Goal: Communication & Community: Share content

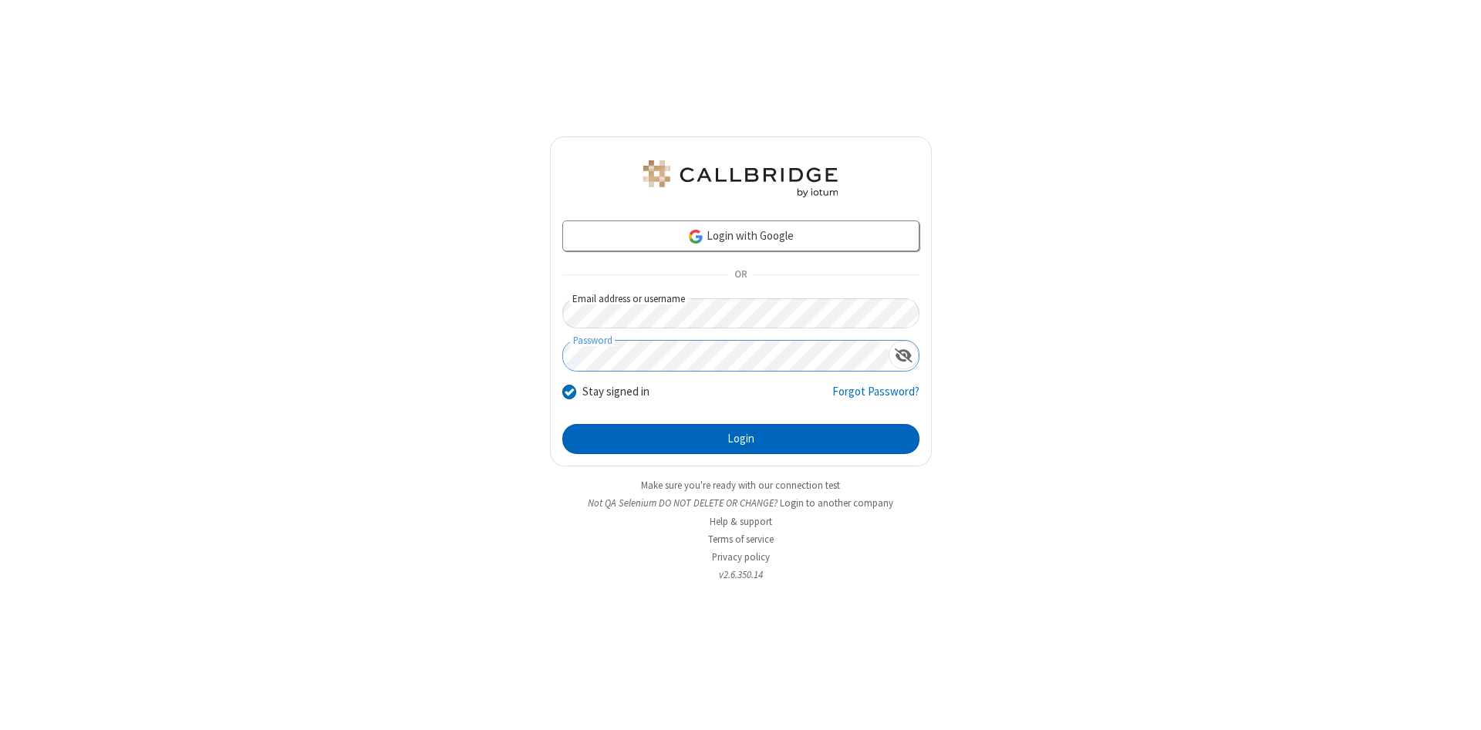
click at [741, 440] on button "Login" at bounding box center [740, 439] width 357 height 31
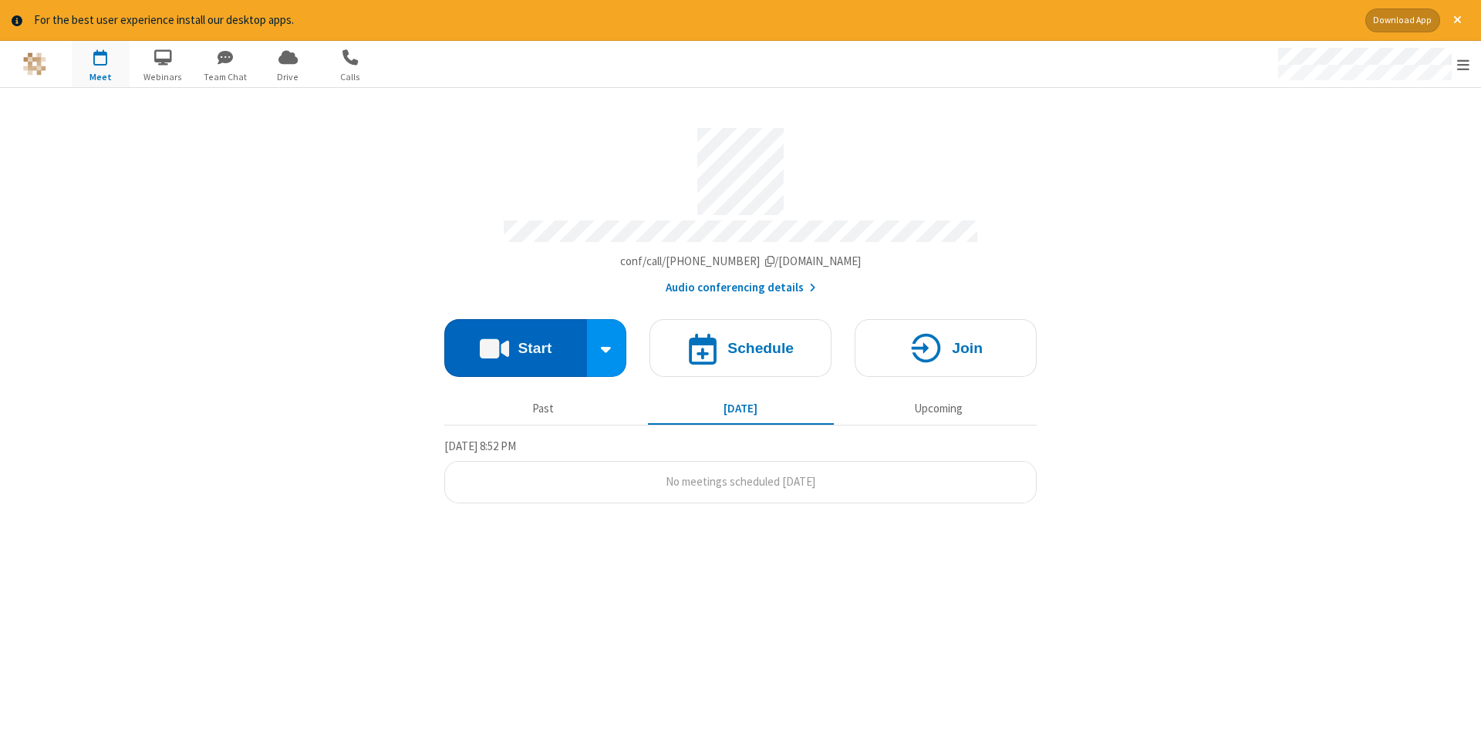
click at [515, 342] on button "Start" at bounding box center [515, 348] width 143 height 58
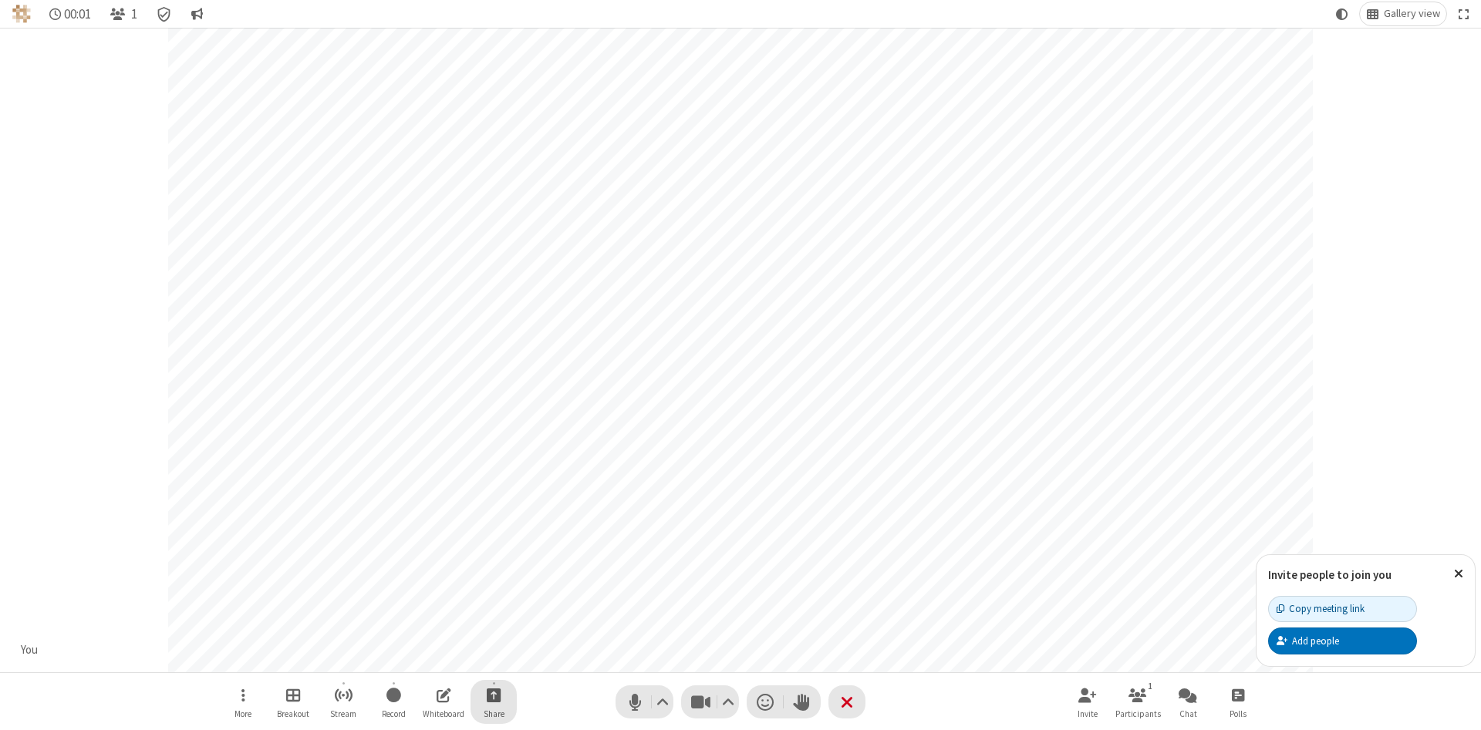
click at [493, 695] on span "Start sharing" at bounding box center [494, 695] width 15 height 19
click at [493, 601] on span "Share additional camera" at bounding box center [503, 604] width 114 height 13
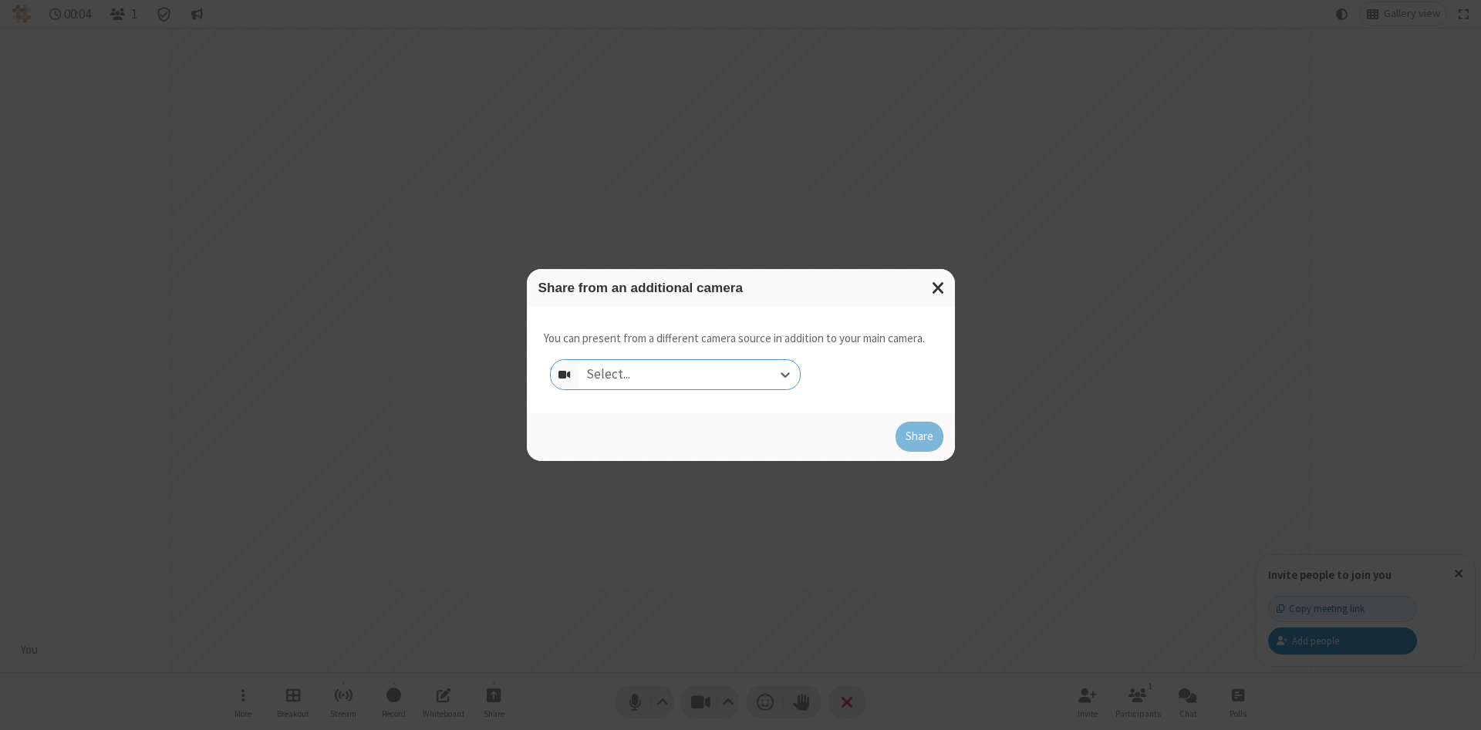
click at [689, 374] on div "Select..." at bounding box center [689, 374] width 221 height 29
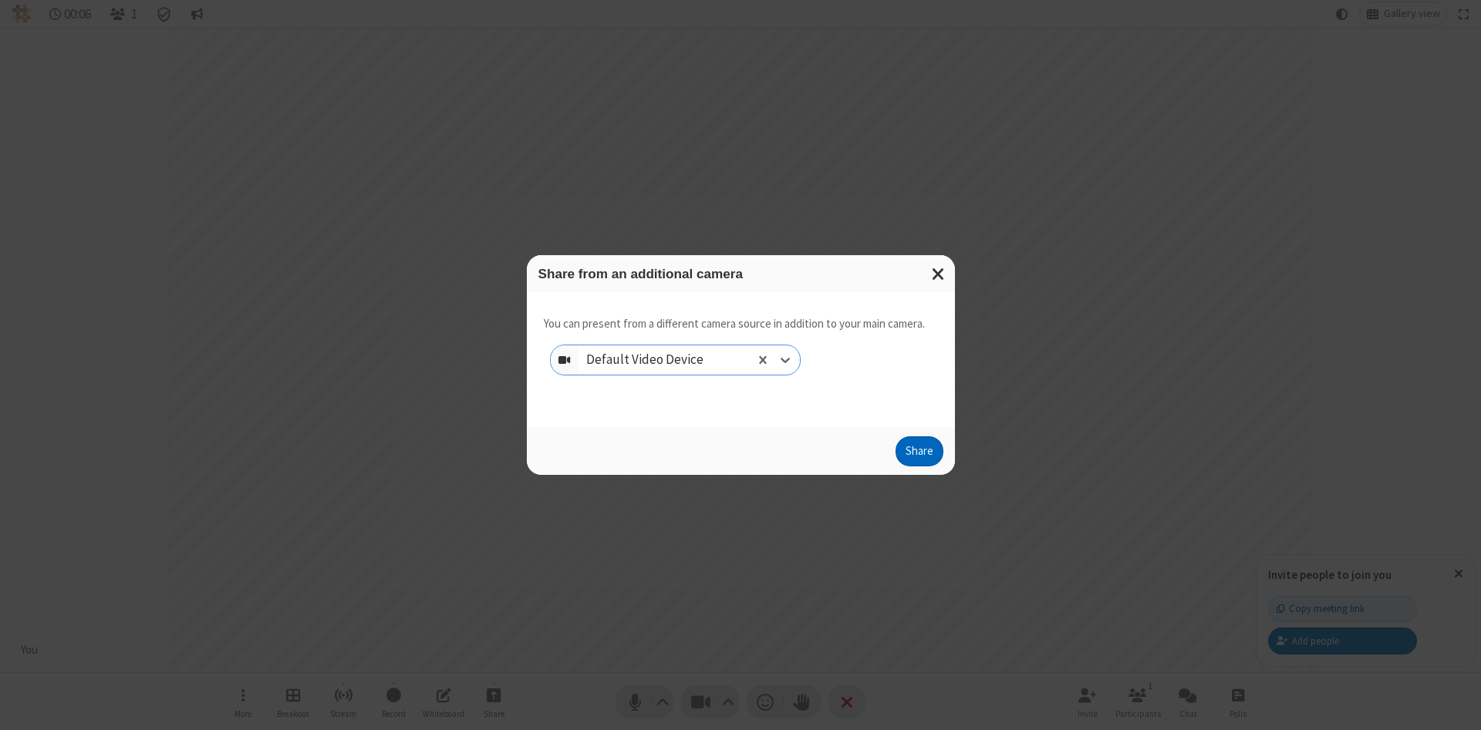
click at [919, 455] on button "Share" at bounding box center [920, 452] width 48 height 31
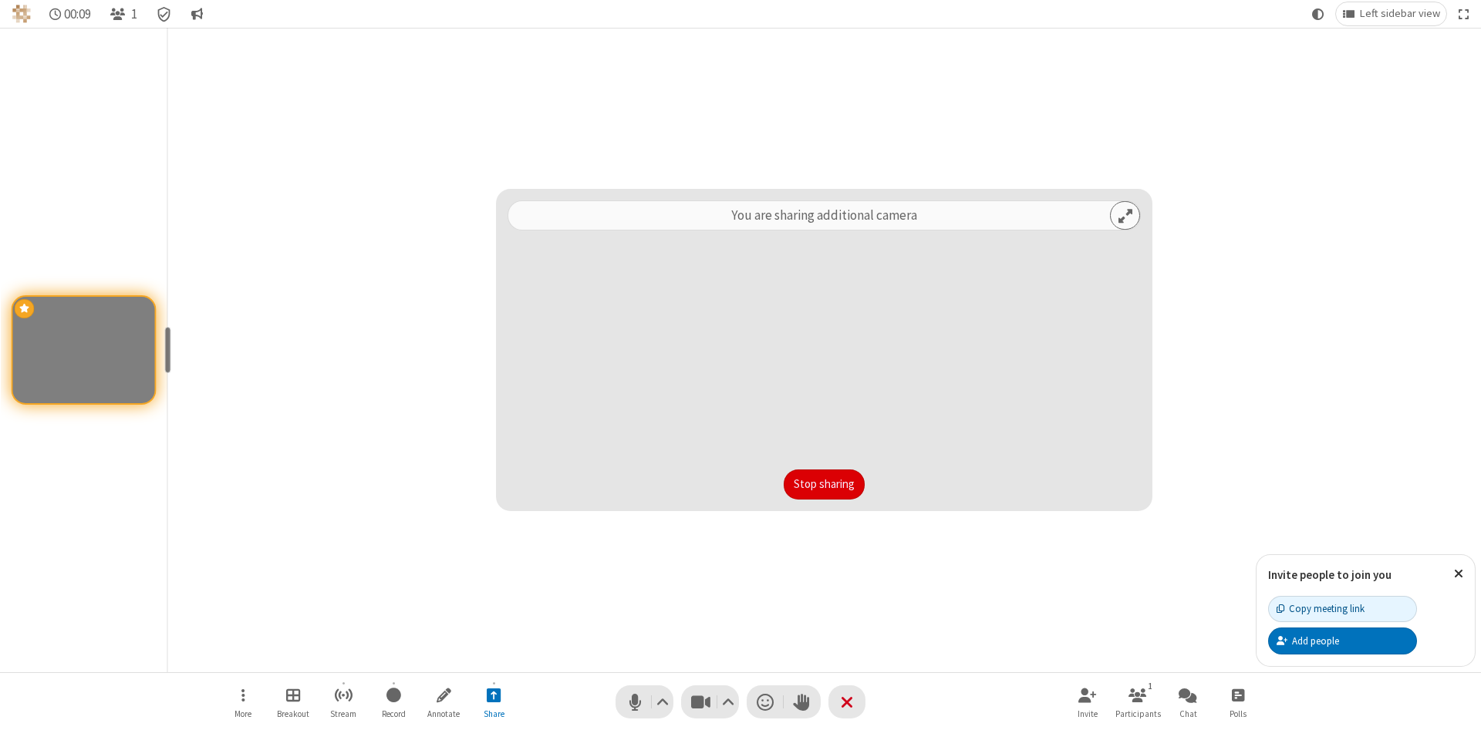
click at [824, 484] on button "Stop sharing" at bounding box center [824, 485] width 81 height 31
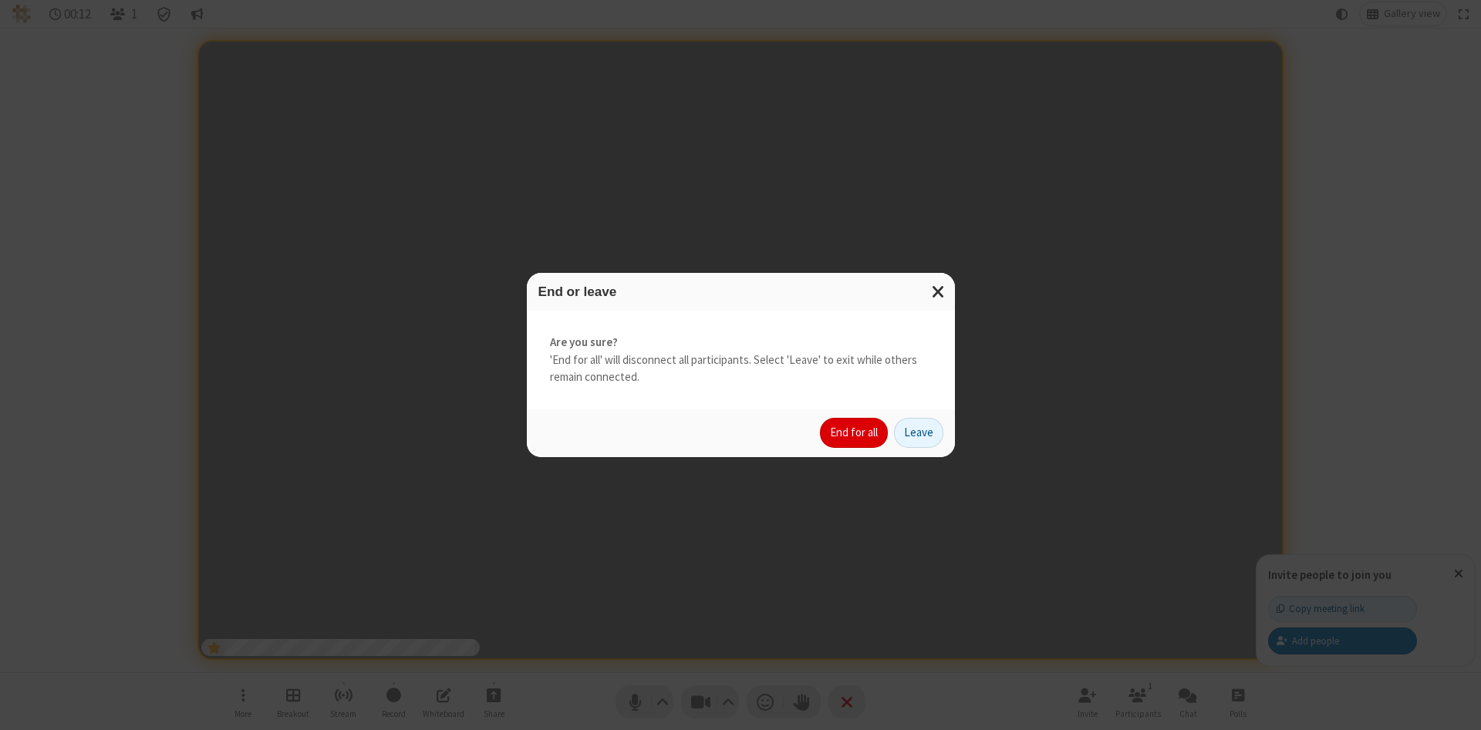
click at [855, 433] on button "End for all" at bounding box center [854, 433] width 68 height 31
